Goal: Task Accomplishment & Management: Manage account settings

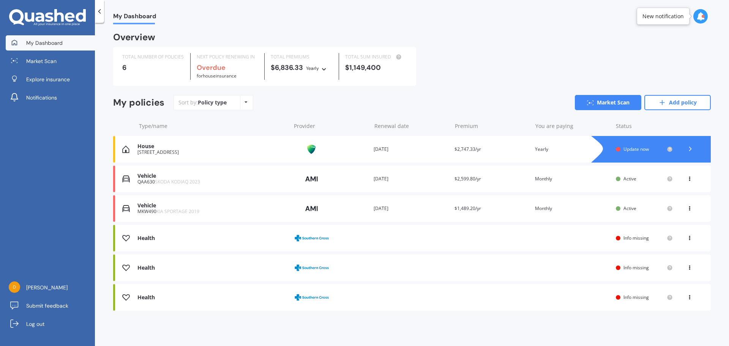
click at [635, 150] on span "Update now" at bounding box center [636, 149] width 25 height 6
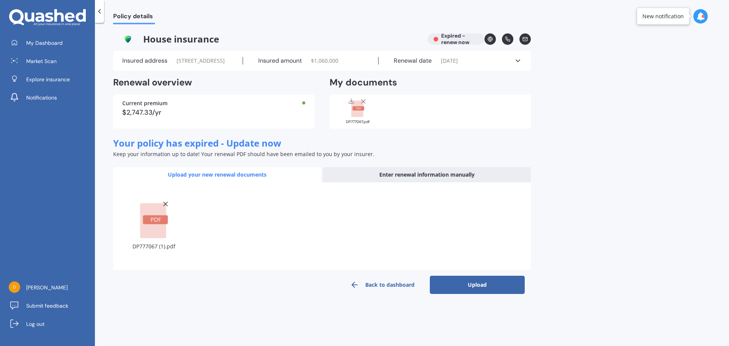
click at [478, 294] on button "Upload" at bounding box center [477, 285] width 95 height 18
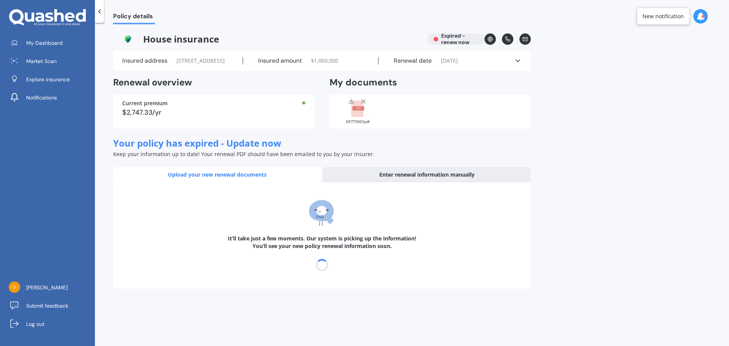
select select "14"
select select "08"
select select "2026"
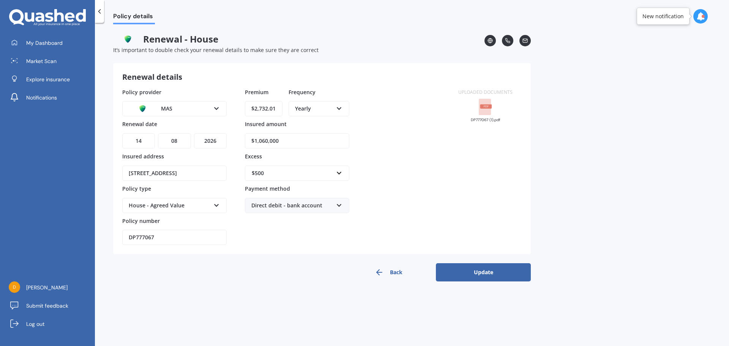
click at [481, 275] on button "Update" at bounding box center [483, 272] width 95 height 18
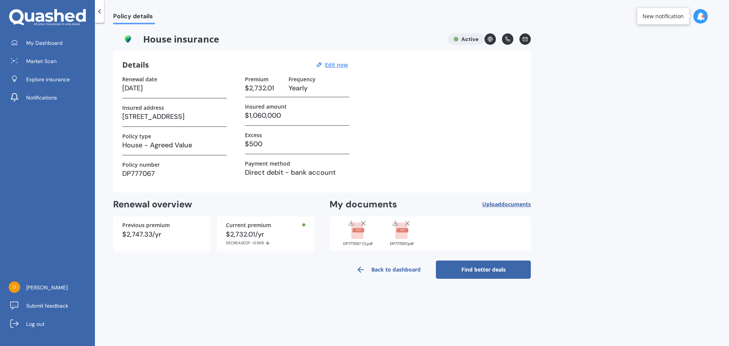
click at [102, 11] on icon at bounding box center [100, 12] width 8 height 8
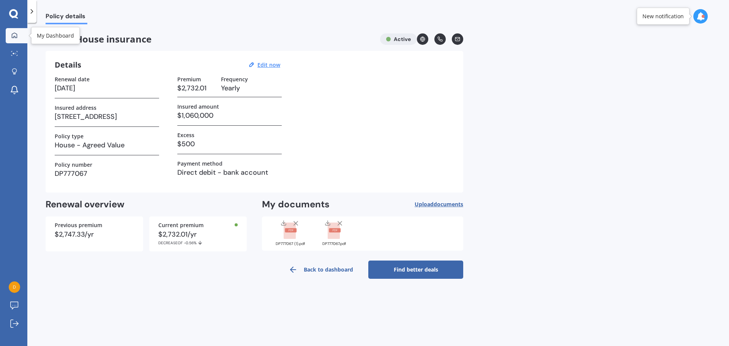
click at [21, 35] on link "My Dashboard" at bounding box center [17, 35] width 22 height 15
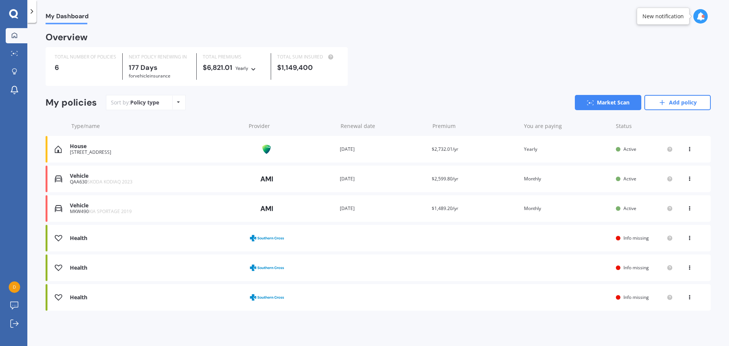
click at [215, 212] on div "MKW490 KIA SPORTAGE 2019" at bounding box center [156, 211] width 172 height 5
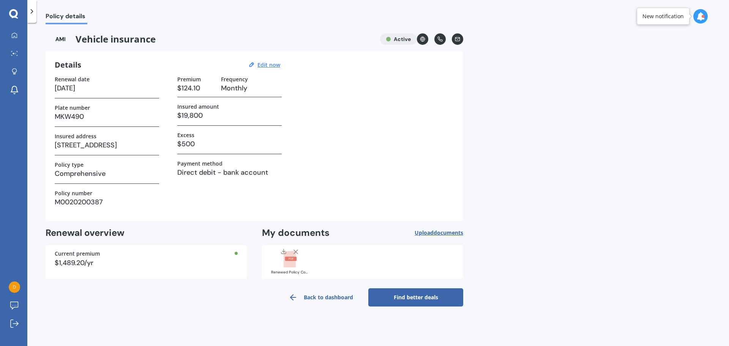
click at [426, 230] on span "Upload documents" at bounding box center [439, 233] width 49 height 6
click at [438, 234] on span "documents" at bounding box center [449, 232] width 30 height 7
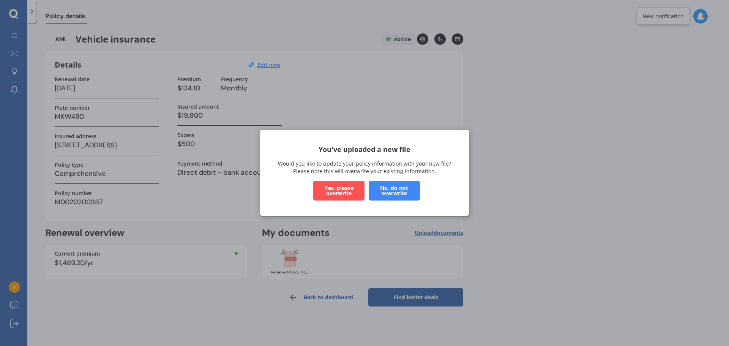
click at [342, 190] on button "Yes, please overwrite" at bounding box center [338, 191] width 51 height 20
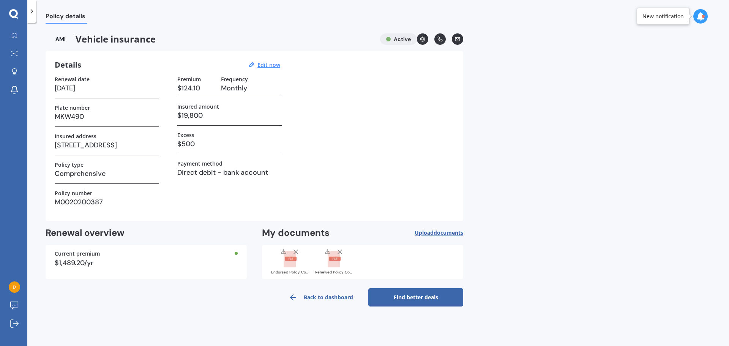
click at [297, 295] on icon at bounding box center [293, 297] width 9 height 9
